Goal: Task Accomplishment & Management: Use online tool/utility

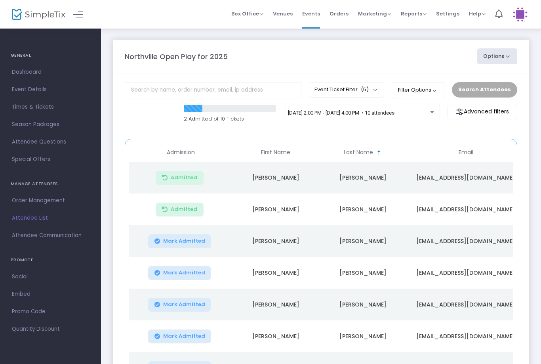
click at [323, 113] on span "[DATE] 2:00 PM - [DATE] 4:00 PM • 10 attendees" at bounding box center [341, 113] width 107 height 6
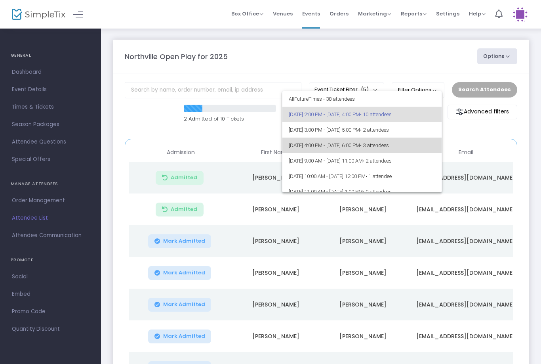
click at [389, 143] on span "• 3 attendees" at bounding box center [374, 145] width 29 height 6
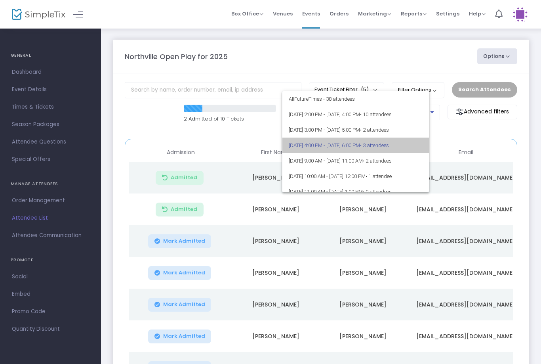
click at [495, 92] on button "Search Attendees" at bounding box center [484, 89] width 65 height 15
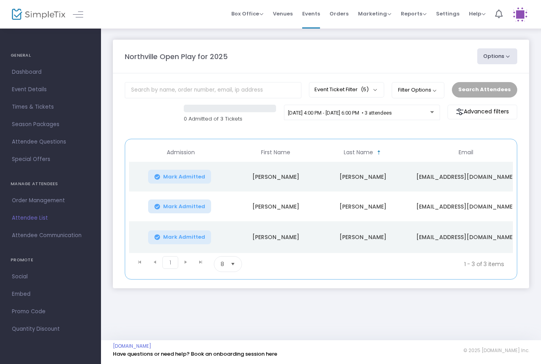
click at [392, 112] on span "[DATE] 4:00 PM - [DATE] 6:00 PM • 3 attendees" at bounding box center [340, 113] width 104 height 6
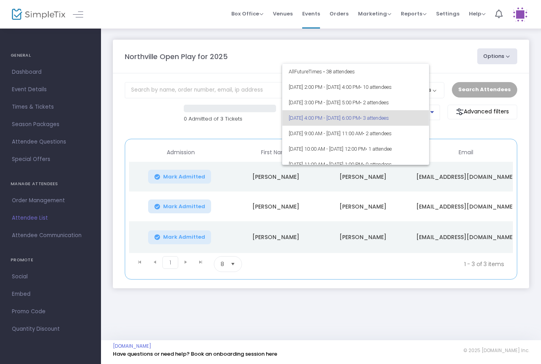
scroll to position [3, 0]
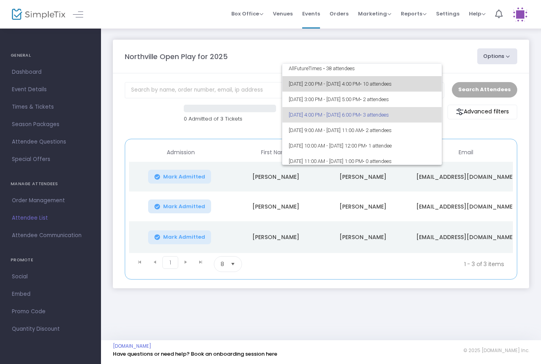
click at [367, 77] on span "10/13/2025 @ 2:00 PM - 10/13/2025 @ 4:00 PM • 10 attendees" at bounding box center [362, 83] width 147 height 15
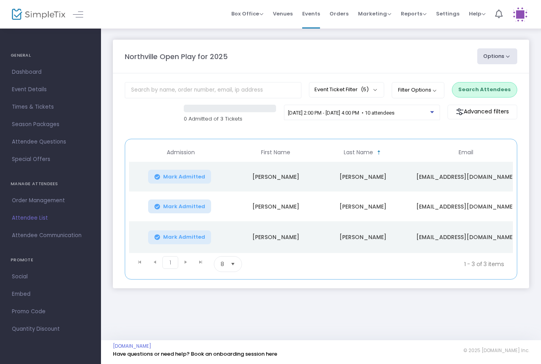
click at [497, 84] on button "Search Attendees" at bounding box center [484, 89] width 65 height 15
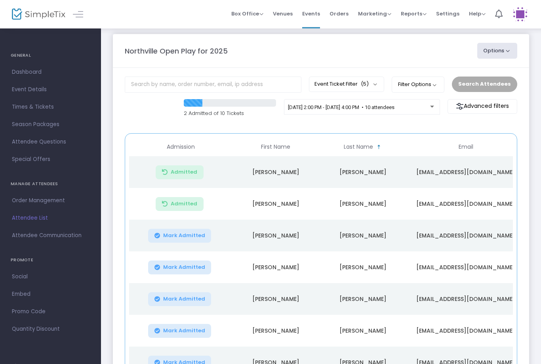
scroll to position [19, 0]
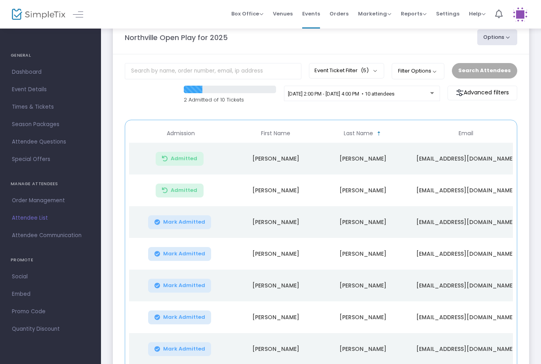
click at [193, 226] on button "Mark Admitted" at bounding box center [179, 222] width 63 height 14
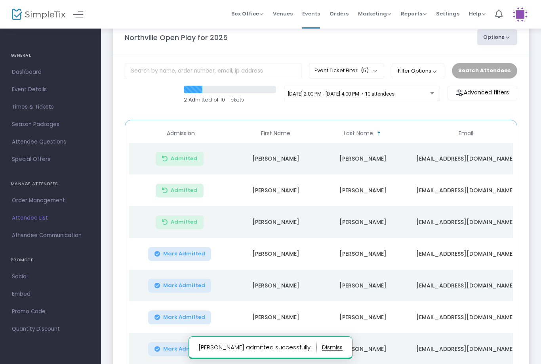
click at [185, 290] on button "Mark Admitted" at bounding box center [179, 286] width 63 height 14
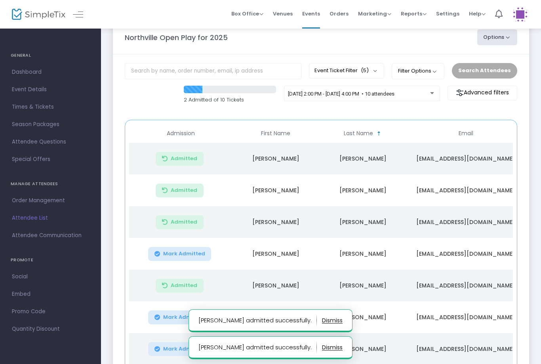
click at [185, 313] on button "Mark Admitted" at bounding box center [179, 317] width 63 height 14
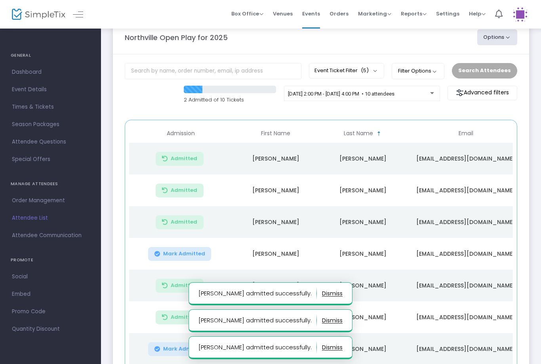
click at [190, 255] on span "Mark Admitted" at bounding box center [184, 253] width 42 height 6
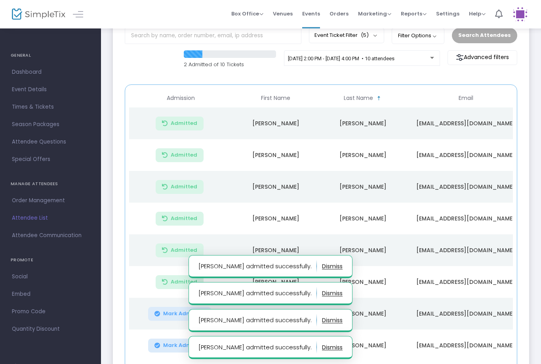
scroll to position [113, 0]
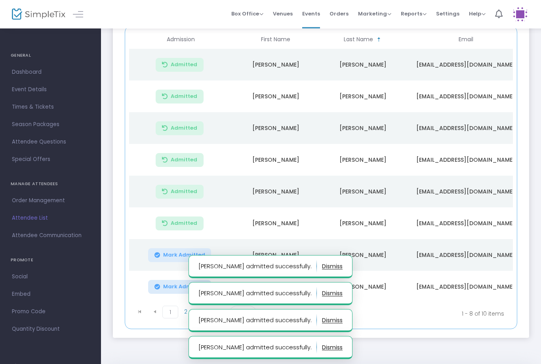
click at [181, 255] on span "Mark Admitted" at bounding box center [184, 255] width 42 height 6
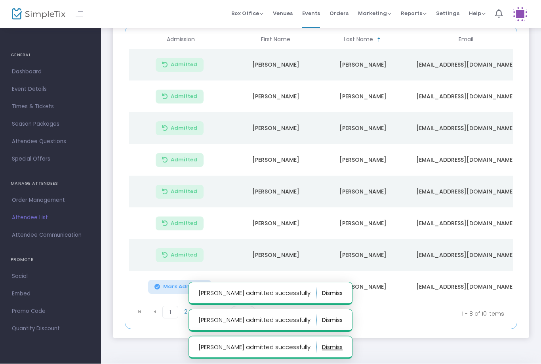
click at [179, 286] on span "Mark Admitted" at bounding box center [184, 287] width 42 height 6
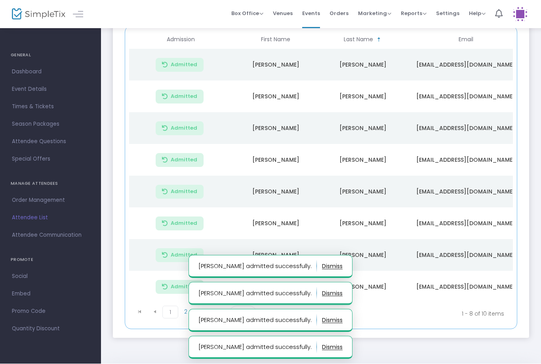
click at [322, 273] on button "button" at bounding box center [332, 266] width 21 height 13
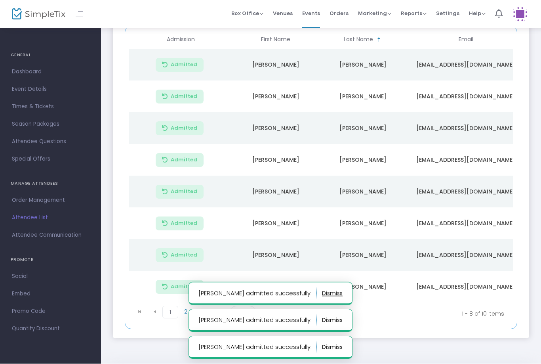
click at [322, 300] on button "button" at bounding box center [332, 293] width 21 height 13
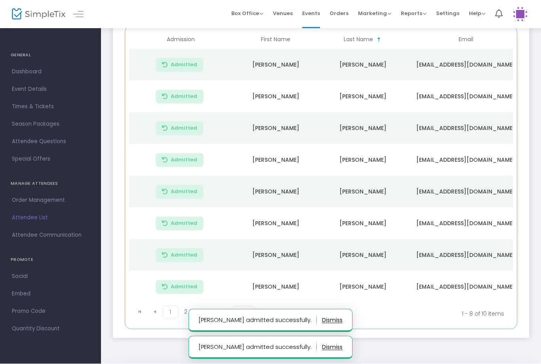
click at [252, 318] on span "Select" at bounding box center [248, 313] width 13 height 13
click at [322, 326] on button "button" at bounding box center [332, 320] width 21 height 13
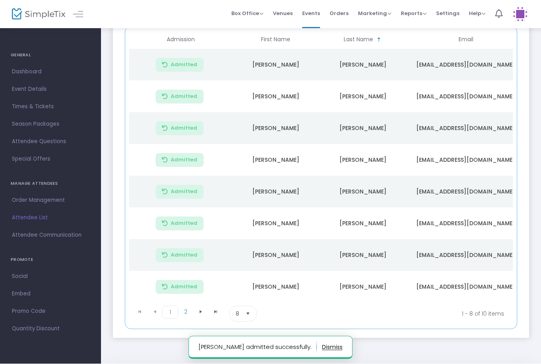
click at [244, 308] on span "Select" at bounding box center [248, 313] width 13 height 13
click at [243, 348] on li "25" at bounding box center [242, 346] width 27 height 16
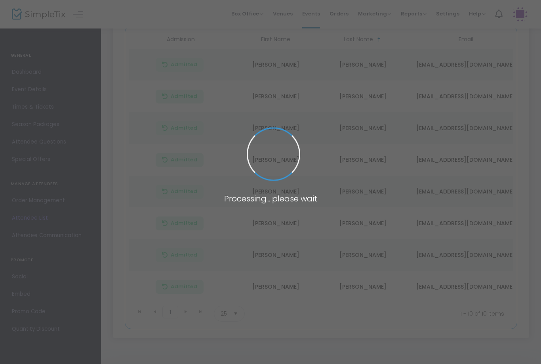
scroll to position [113, 0]
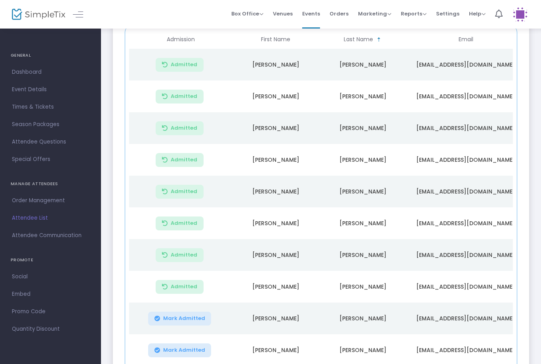
click at [200, 319] on span "Mark Admitted" at bounding box center [184, 318] width 42 height 6
click at [193, 351] on span "Mark Admitted" at bounding box center [184, 350] width 42 height 6
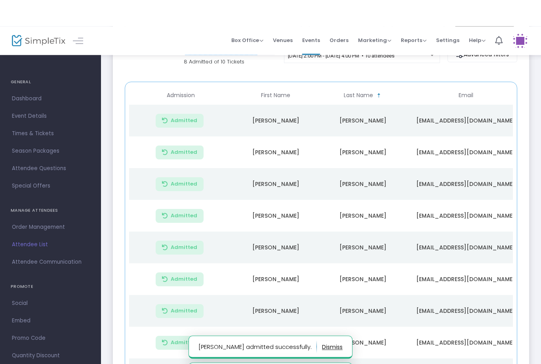
scroll to position [0, 0]
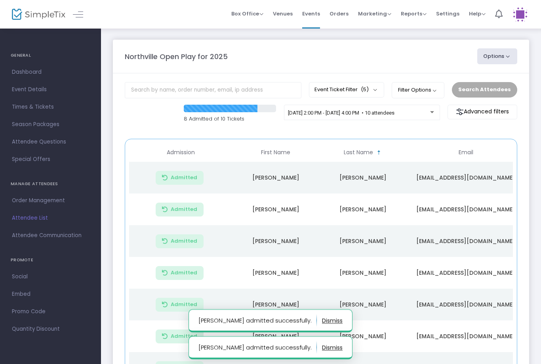
click at [395, 116] on span "[DATE] 2:00 PM - [DATE] 4:00 PM • 10 attendees" at bounding box center [341, 113] width 107 height 6
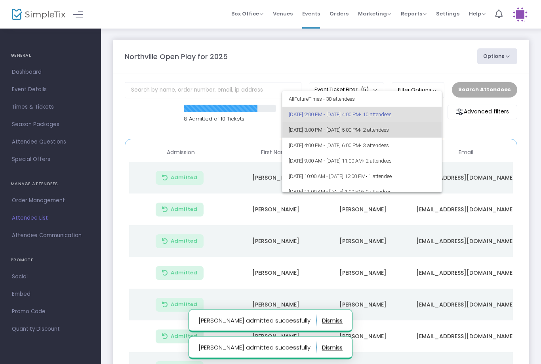
click at [389, 130] on span "• 2 attendees" at bounding box center [374, 130] width 29 height 6
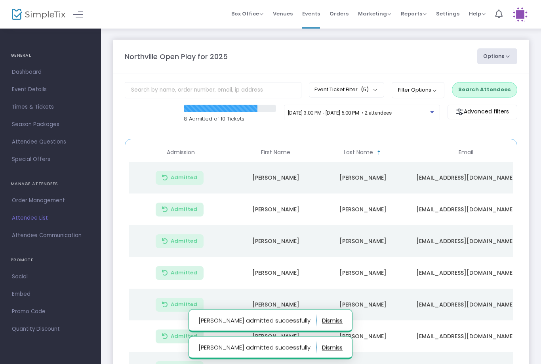
click at [481, 84] on button "Search Attendees" at bounding box center [484, 89] width 65 height 15
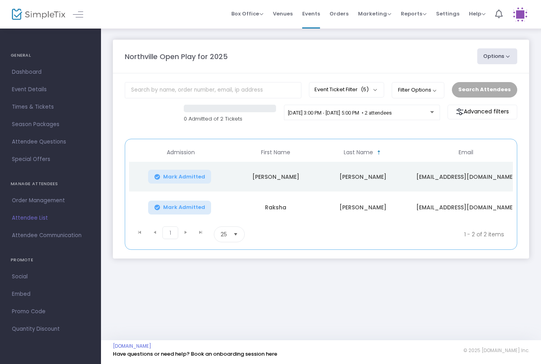
click at [197, 182] on button "Mark Admitted" at bounding box center [179, 177] width 63 height 14
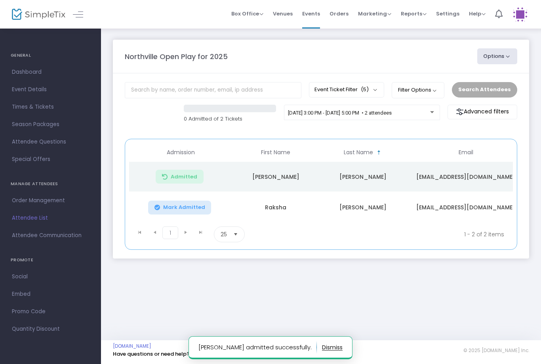
click at [189, 202] on button "Mark Admitted" at bounding box center [179, 207] width 63 height 14
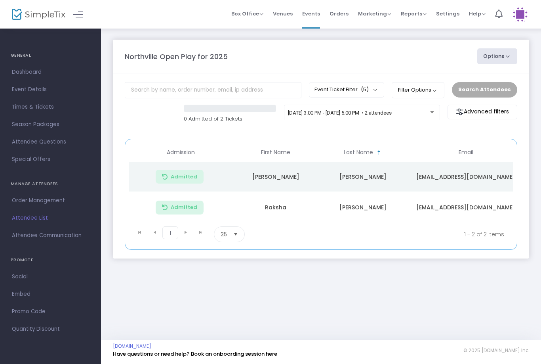
click at [392, 116] on span "10/13/2025 @ 3:00 PM - 10/13/2025 @ 5:00 PM • 2 attendees" at bounding box center [340, 113] width 104 height 6
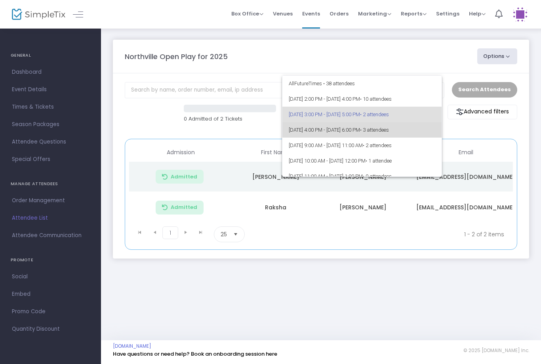
click at [419, 126] on span "10/13/2025 @ 4:00 PM - 10/13/2025 @ 6:00 PM • 3 attendees" at bounding box center [362, 129] width 147 height 15
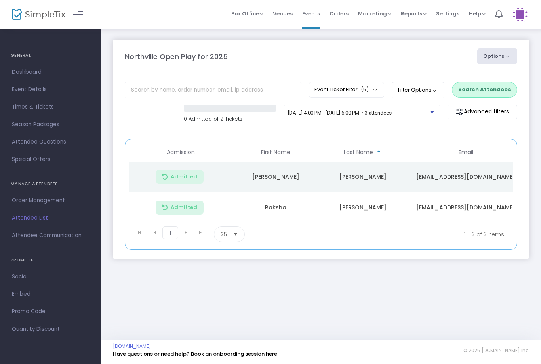
click at [491, 85] on button "Search Attendees" at bounding box center [484, 89] width 65 height 15
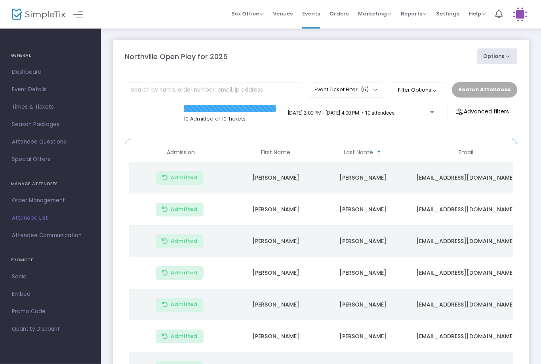
scroll to position [5, 0]
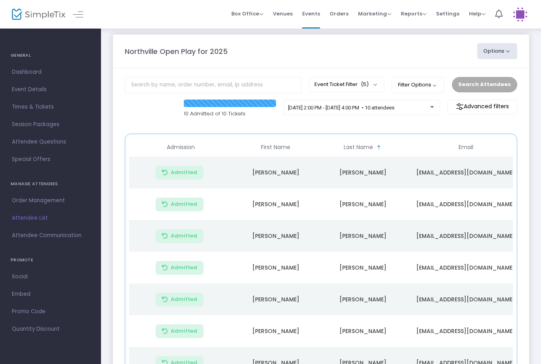
click at [415, 104] on div "[DATE] 2:00 PM - [DATE] 4:00 PM • 10 attendees" at bounding box center [362, 107] width 156 height 16
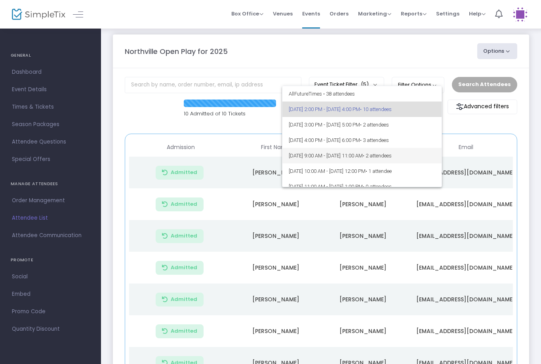
click at [389, 151] on span "10/14/2025 @ 9:00 AM - 10/14/2025 @ 11:00 AM • 2 attendees" at bounding box center [362, 155] width 147 height 15
